Goal: Find specific page/section: Find specific page/section

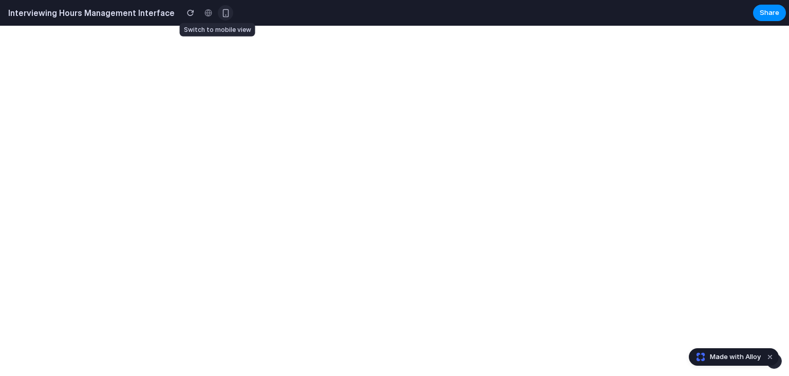
click at [221, 14] on div "button" at bounding box center [225, 13] width 9 height 9
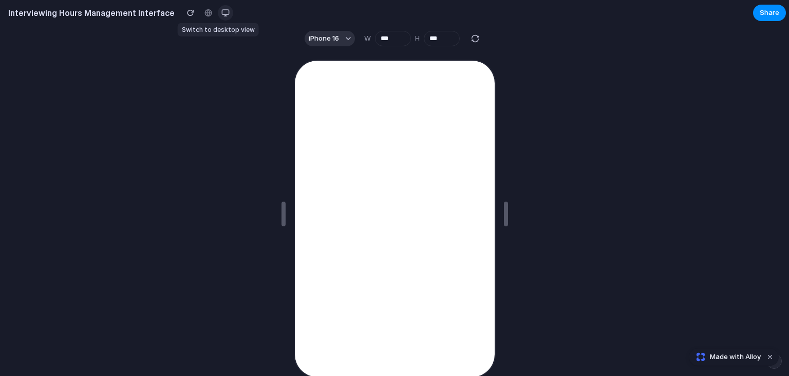
click at [221, 13] on div "button" at bounding box center [225, 13] width 8 height 8
